Goal: Task Accomplishment & Management: Manage account settings

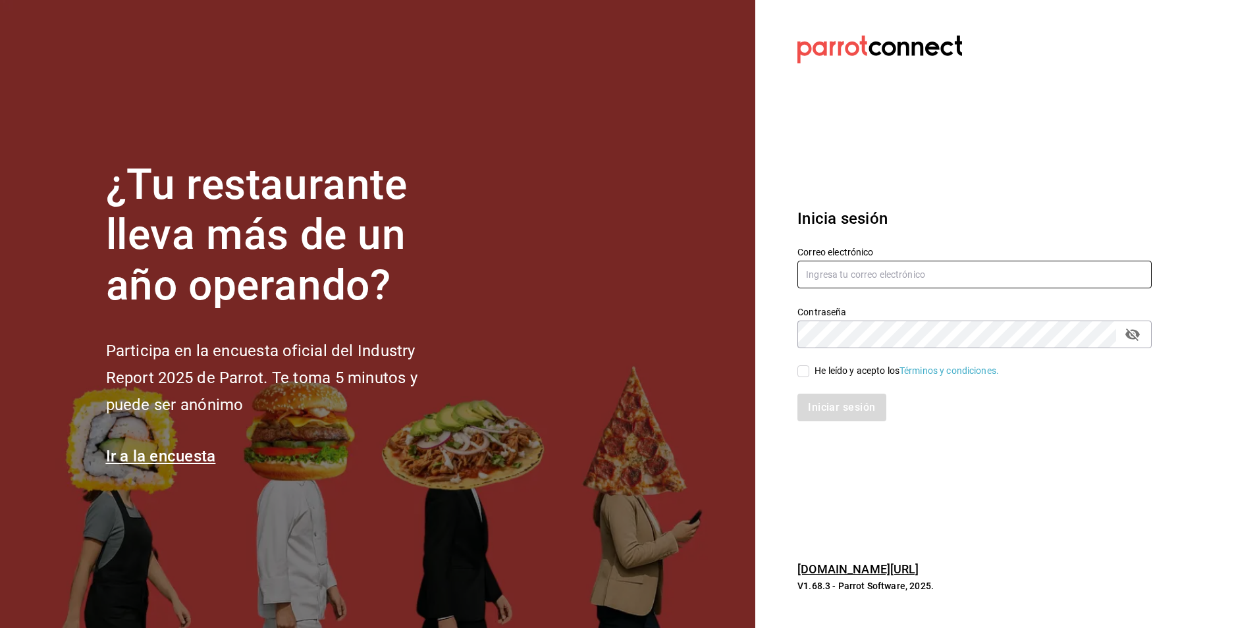
type input "[EMAIL_ADDRESS][DOMAIN_NAME]"
click at [803, 377] on label "He leído y acepto los Términos y condiciones." at bounding box center [899, 371] width 202 height 14
click at [803, 377] on input "He leído y acepto los Términos y condiciones." at bounding box center [804, 372] width 12 height 12
checkbox input "true"
click at [825, 408] on button "Iniciar sesión" at bounding box center [843, 408] width 90 height 28
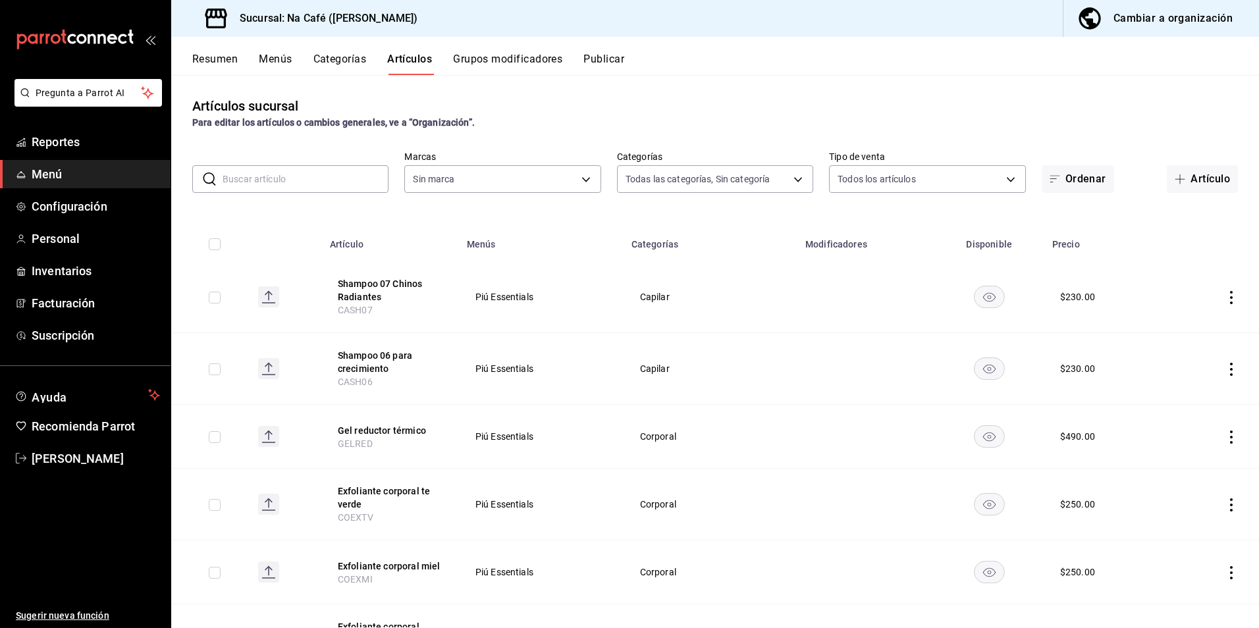
type input "e1cbeb13-afa7-4302-bf3e-796c6870ee2d,6d527642-6fb4-4f8f-b393-cb22ce7e141e,9c8c0…"
type input "47c215c2-fcab-4eae-87e6-fc2b81f22ec3,a272d3d9-eb3c-419b-9379-c2c0032a49e6,b248e…"
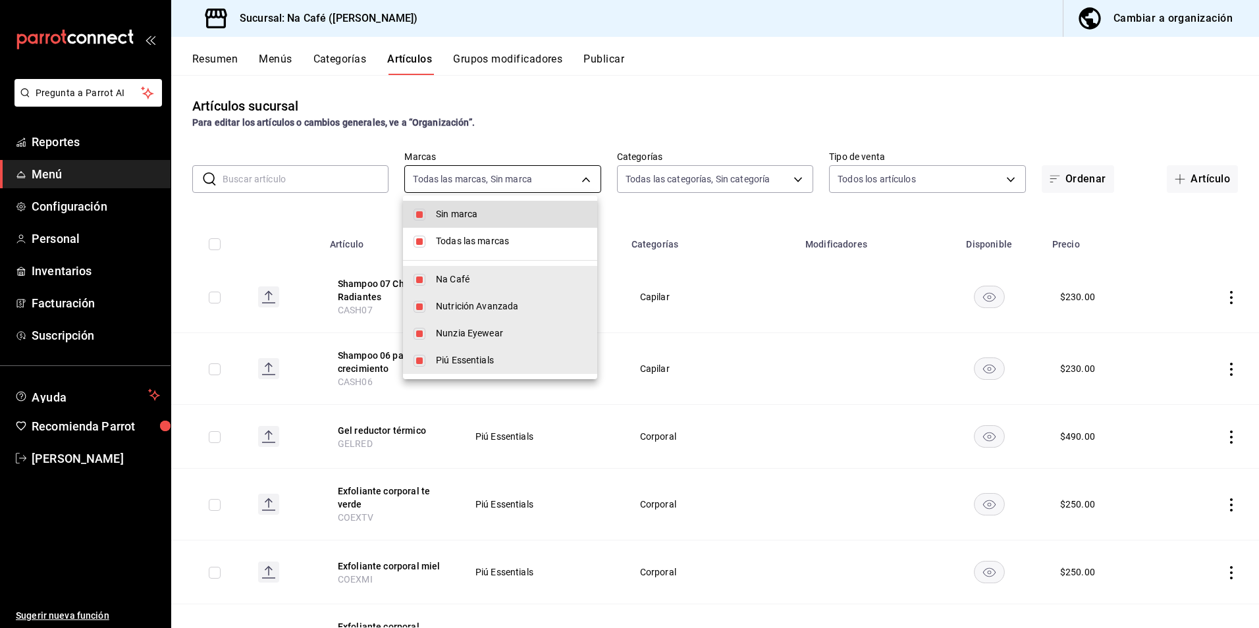
click at [585, 184] on body "Pregunta a Parrot AI Reportes Menú Configuración Personal Inventarios Facturaci…" at bounding box center [629, 314] width 1259 height 628
click at [426, 216] on li "Sin marca" at bounding box center [500, 214] width 194 height 27
checkbox input "false"
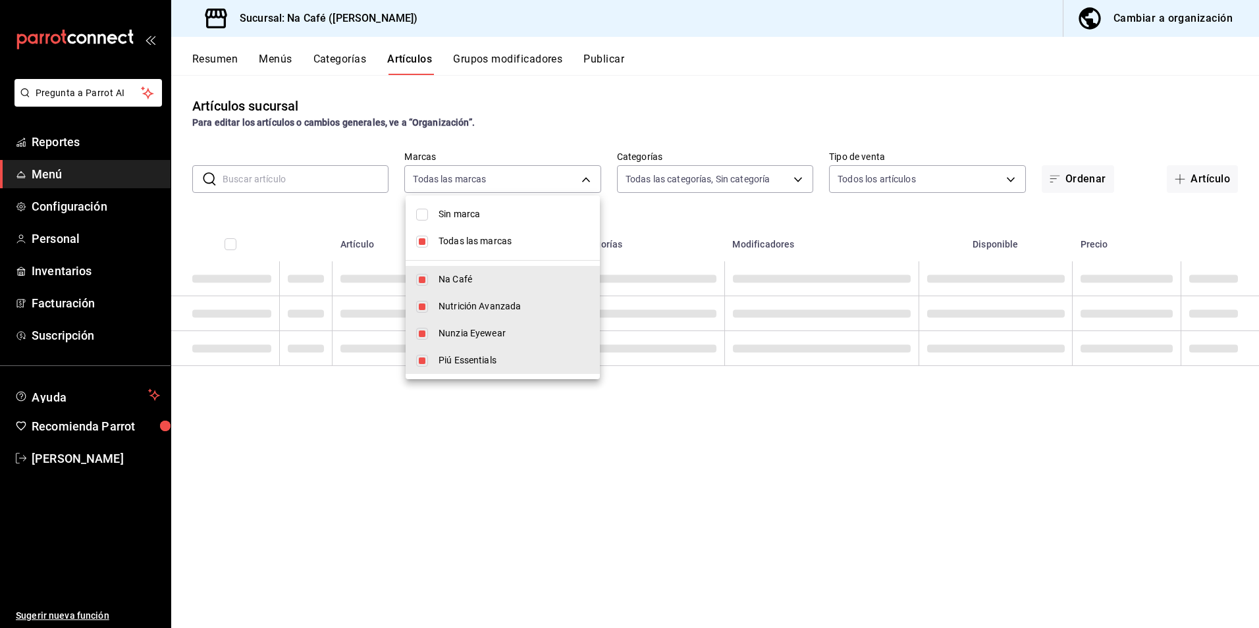
click at [425, 244] on input "checkbox" at bounding box center [422, 242] width 12 height 12
checkbox input "false"
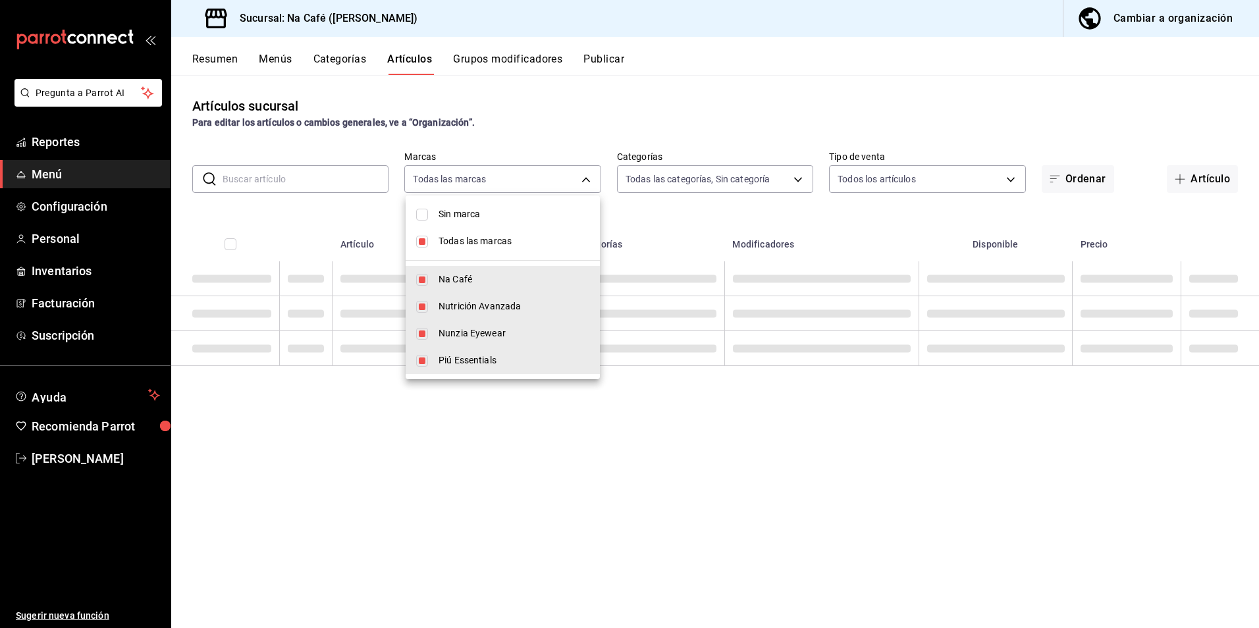
checkbox input "false"
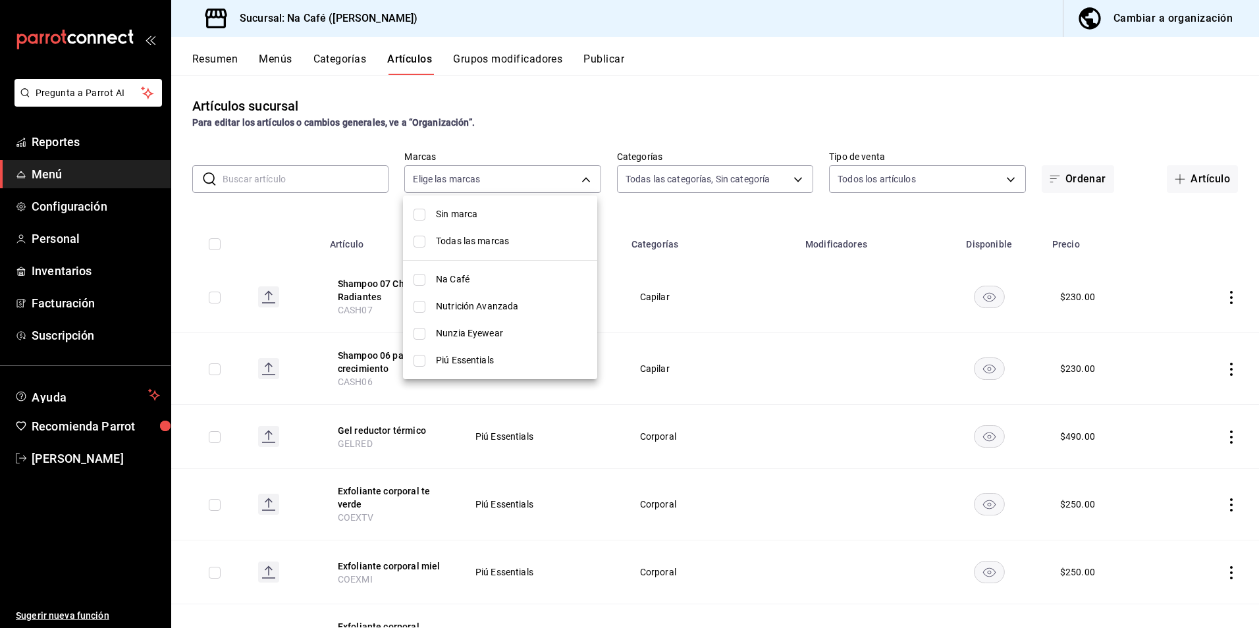
click at [468, 358] on span "Piú Essentials" at bounding box center [511, 361] width 151 height 14
type input "740770d3-132d-434a-b850-f2b71527e711"
checkbox input "true"
click at [787, 109] on div at bounding box center [629, 314] width 1259 height 628
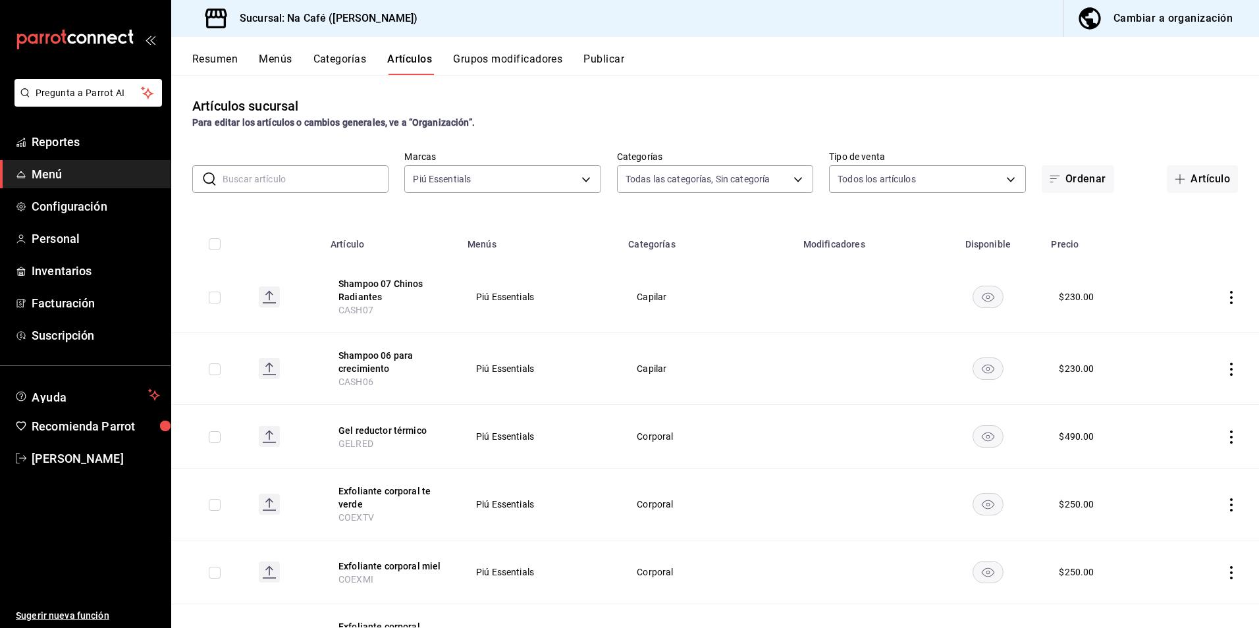
click at [1160, 22] on div "Cambiar a organización" at bounding box center [1173, 18] width 119 height 18
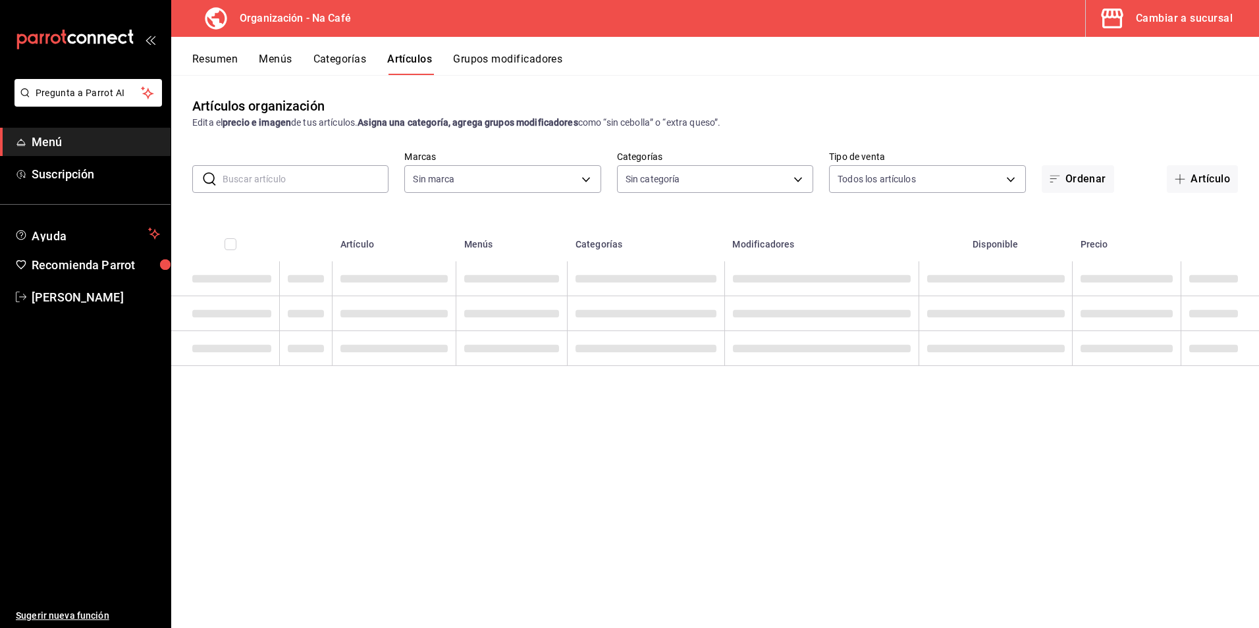
type input "da8c5a01-12cc-49e0-b2d4-a509d2ef6286,bf11d71e-84fe-47f2-947e-0729f7d4dd96,13cdc…"
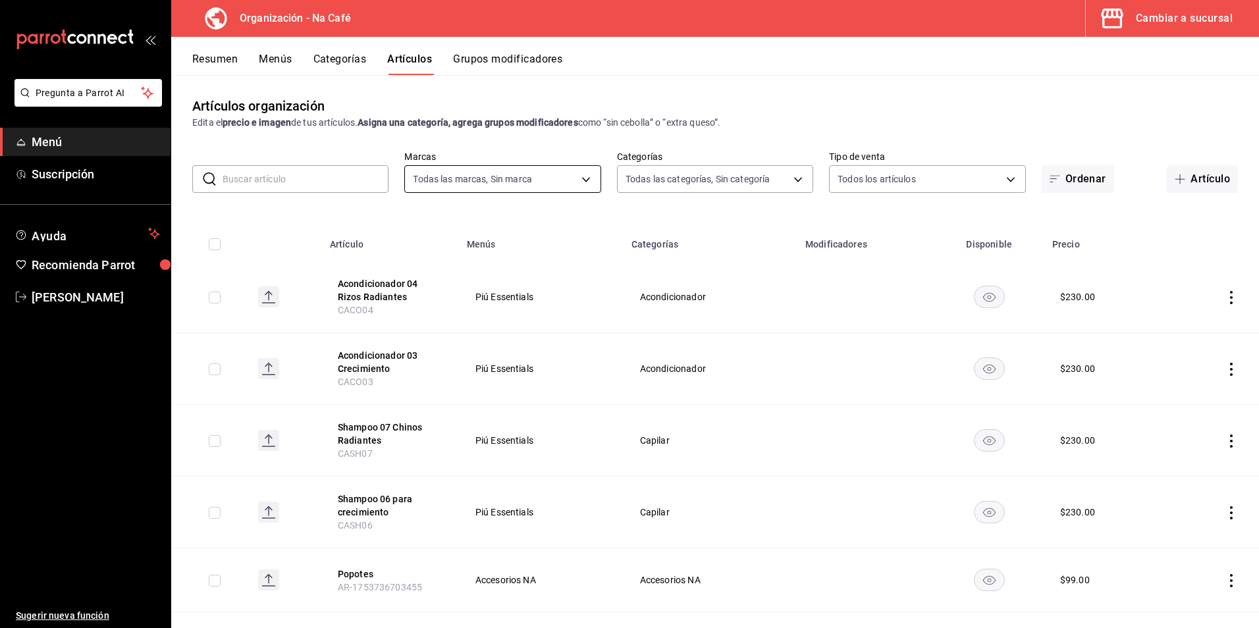
type input "0ae81b57-6fc5-4309-aed5-3ed702b3d5f6,2c1aadaf-e809-4e7a-b793-d27f9e7eb3f1,a6b0f…"
click at [584, 172] on body "Pregunta a Parrot AI Menú Suscripción Ayuda Recomienda Parrot [PERSON_NAME] Sug…" at bounding box center [629, 314] width 1259 height 628
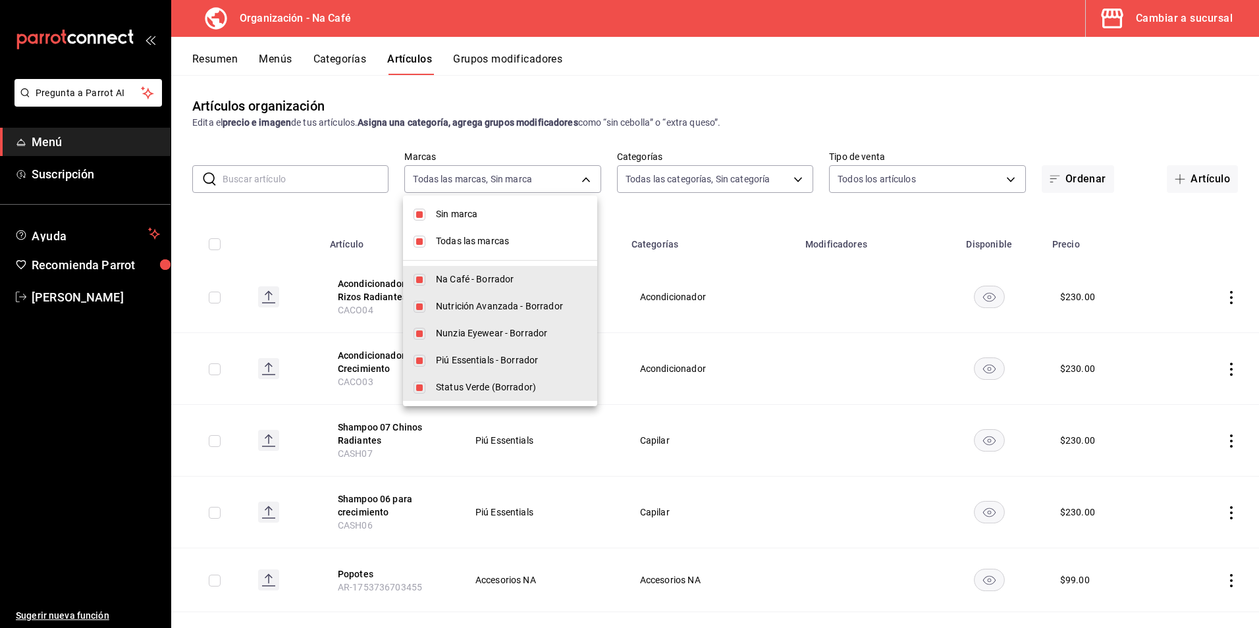
click at [424, 216] on input "checkbox" at bounding box center [420, 215] width 12 height 12
checkbox input "false"
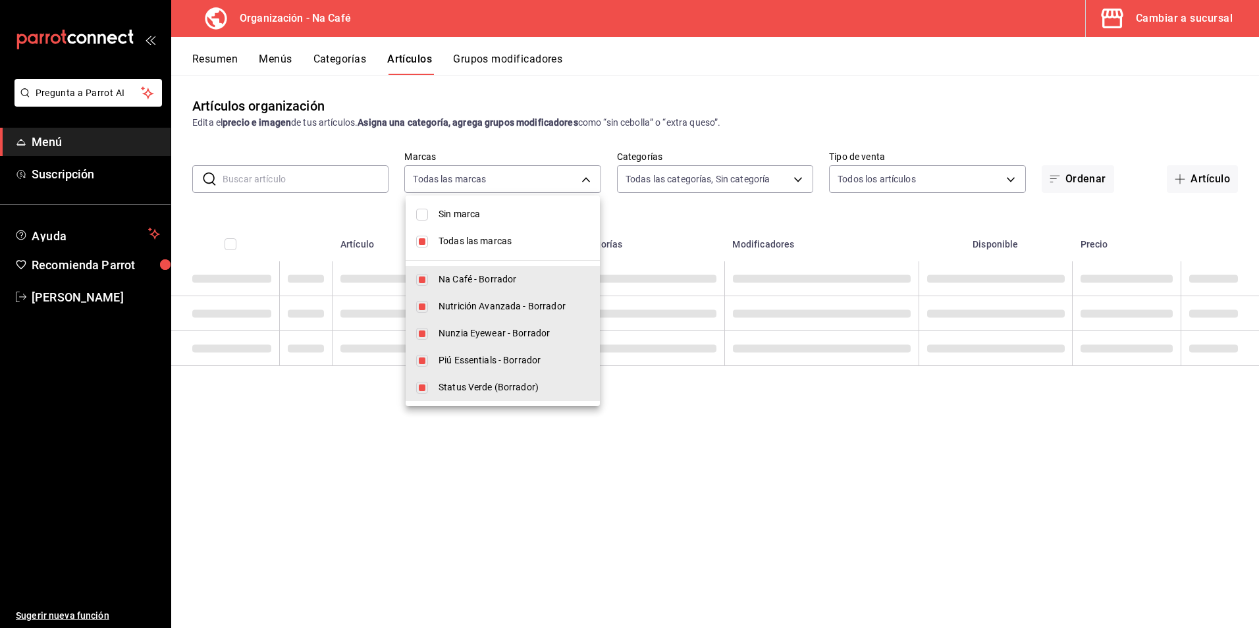
click at [425, 244] on li "Todas las marcas" at bounding box center [503, 241] width 194 height 27
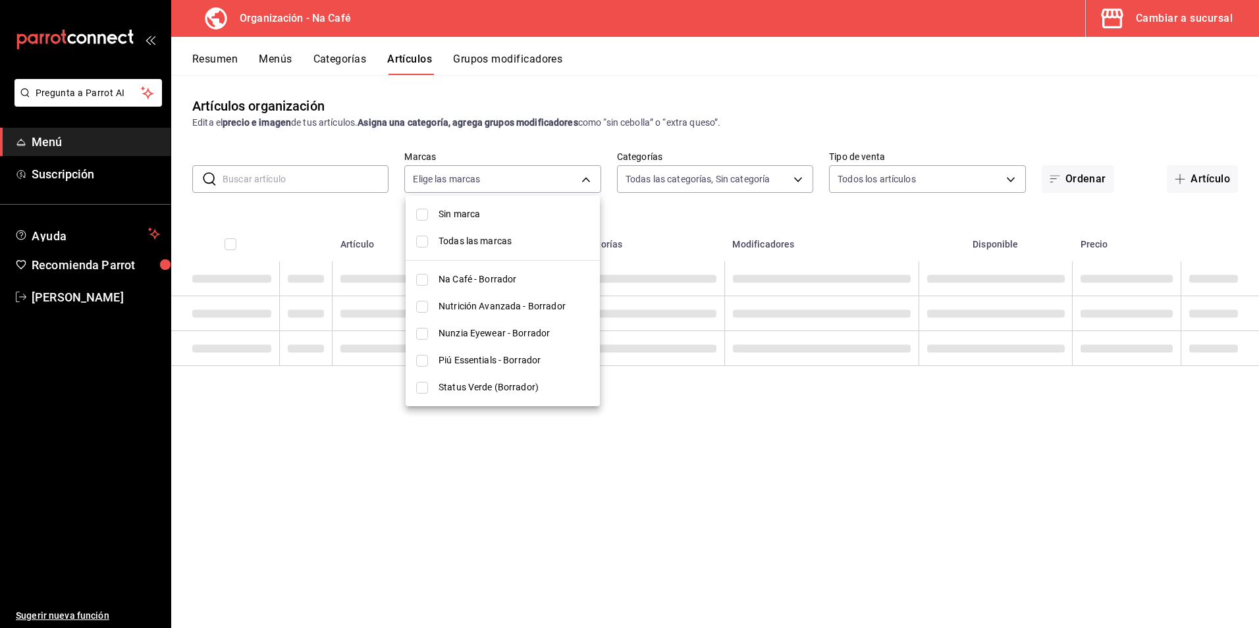
checkbox input "false"
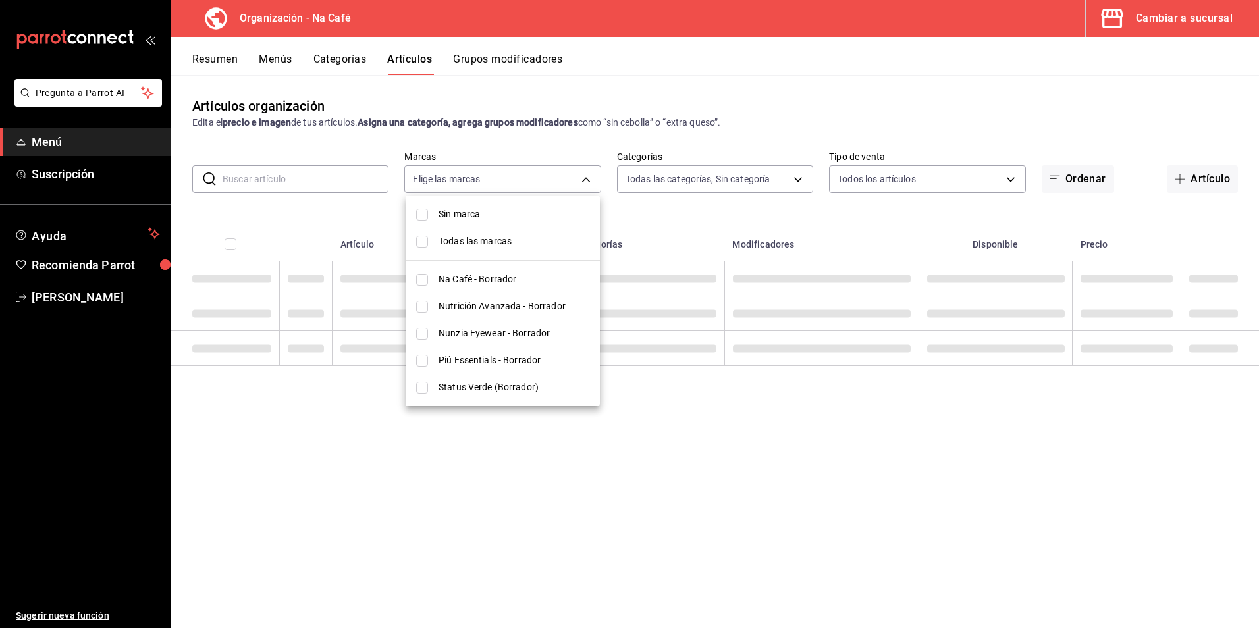
checkbox input "false"
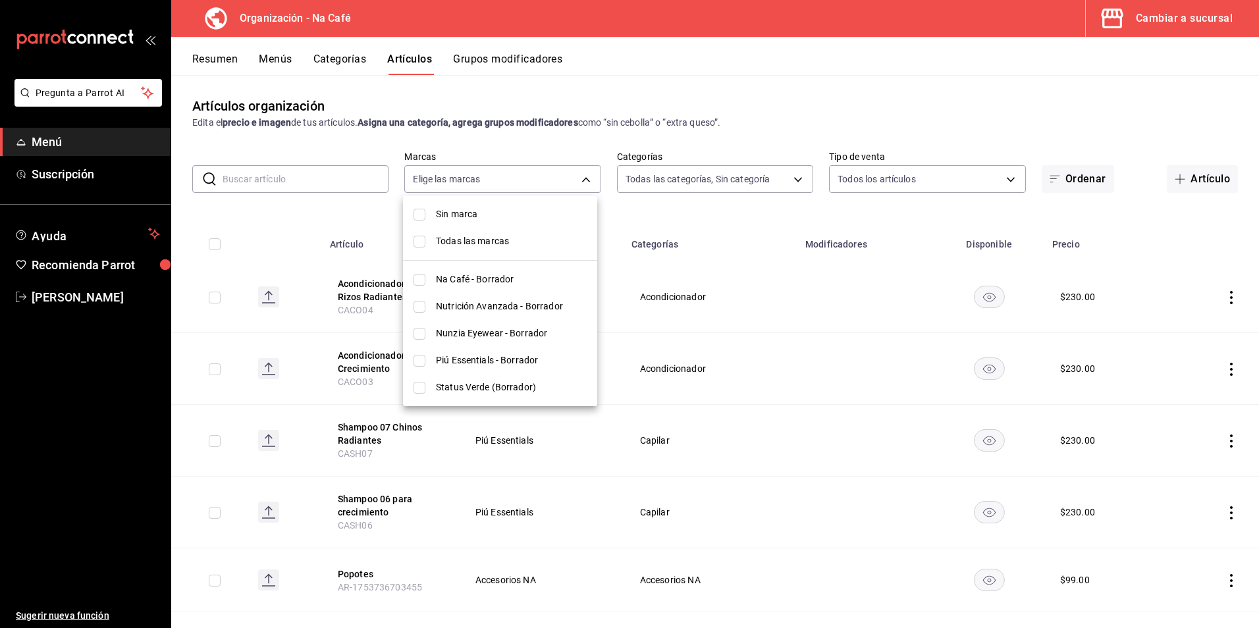
click at [422, 360] on input "checkbox" at bounding box center [420, 361] width 12 height 12
checkbox input "true"
type input "2d0abdb1-943e-4584-9bf9-fbf2098bce11"
click at [678, 210] on div at bounding box center [629, 314] width 1259 height 628
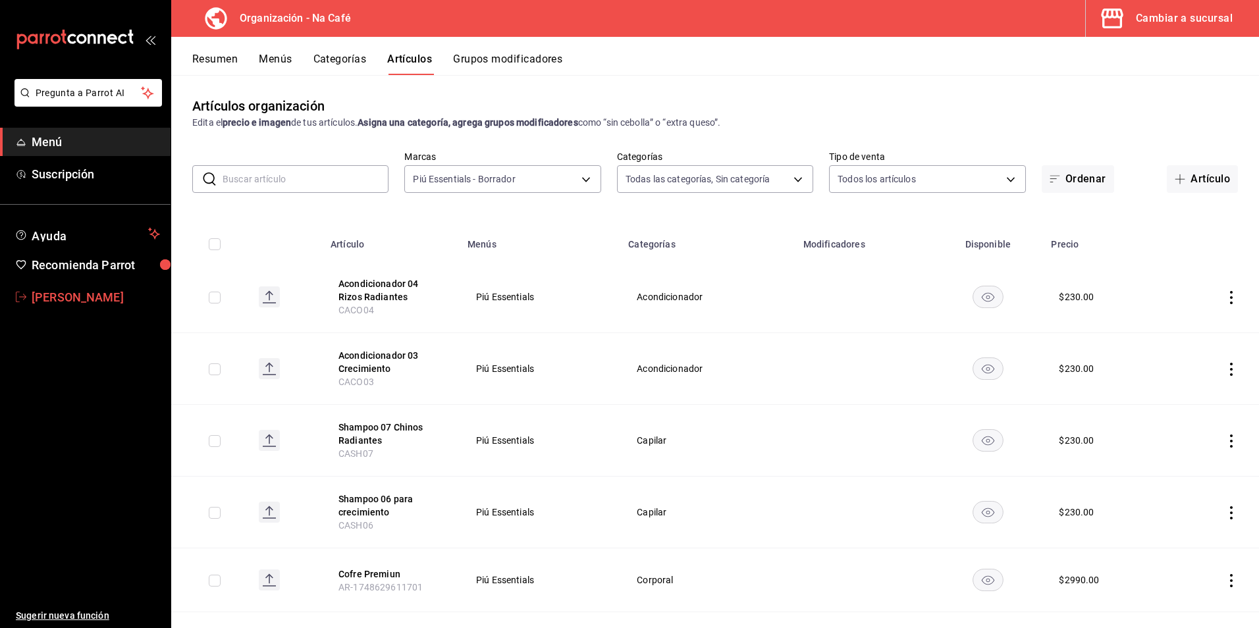
click at [63, 292] on span "[PERSON_NAME]" at bounding box center [96, 297] width 128 height 18
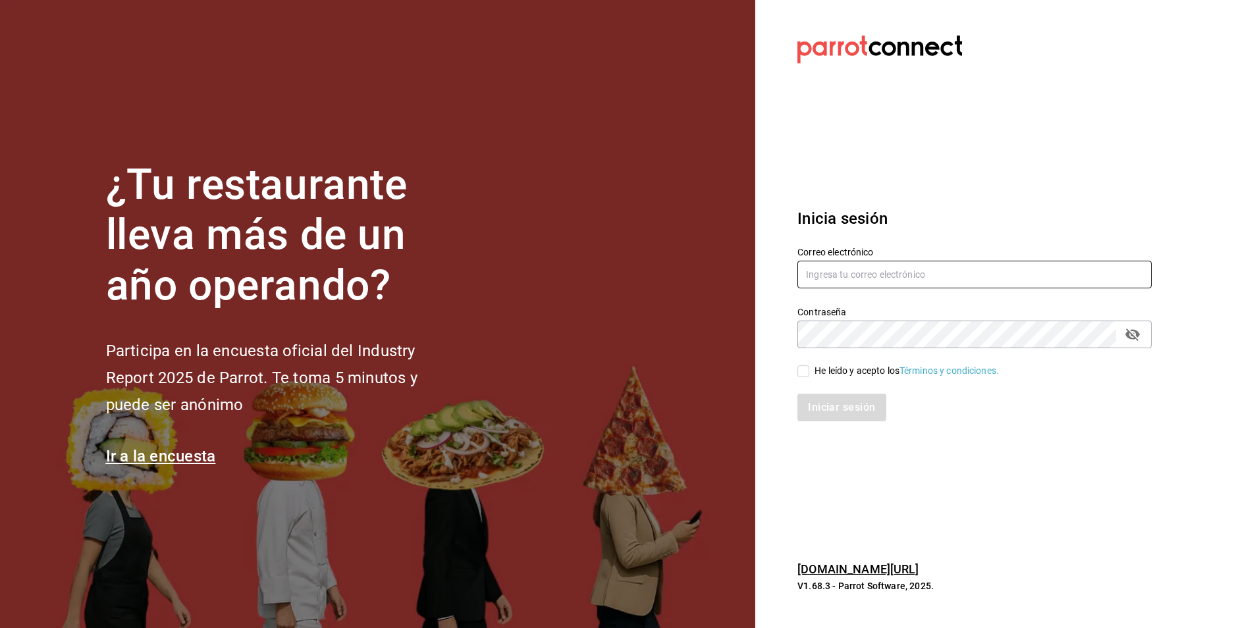
type input "[EMAIL_ADDRESS][DOMAIN_NAME]"
